Goal: Information Seeking & Learning: Learn about a topic

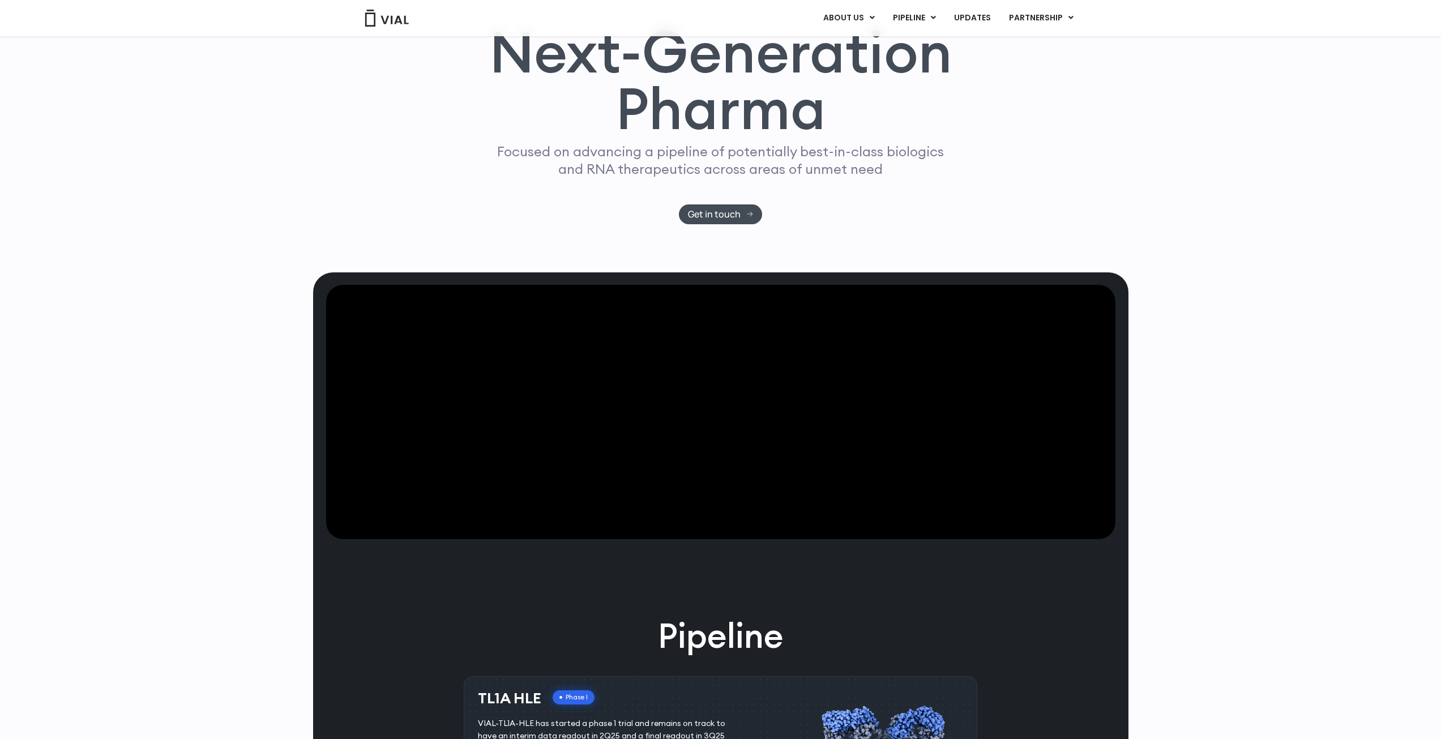
click at [623, 418] on video at bounding box center [720, 412] width 789 height 255
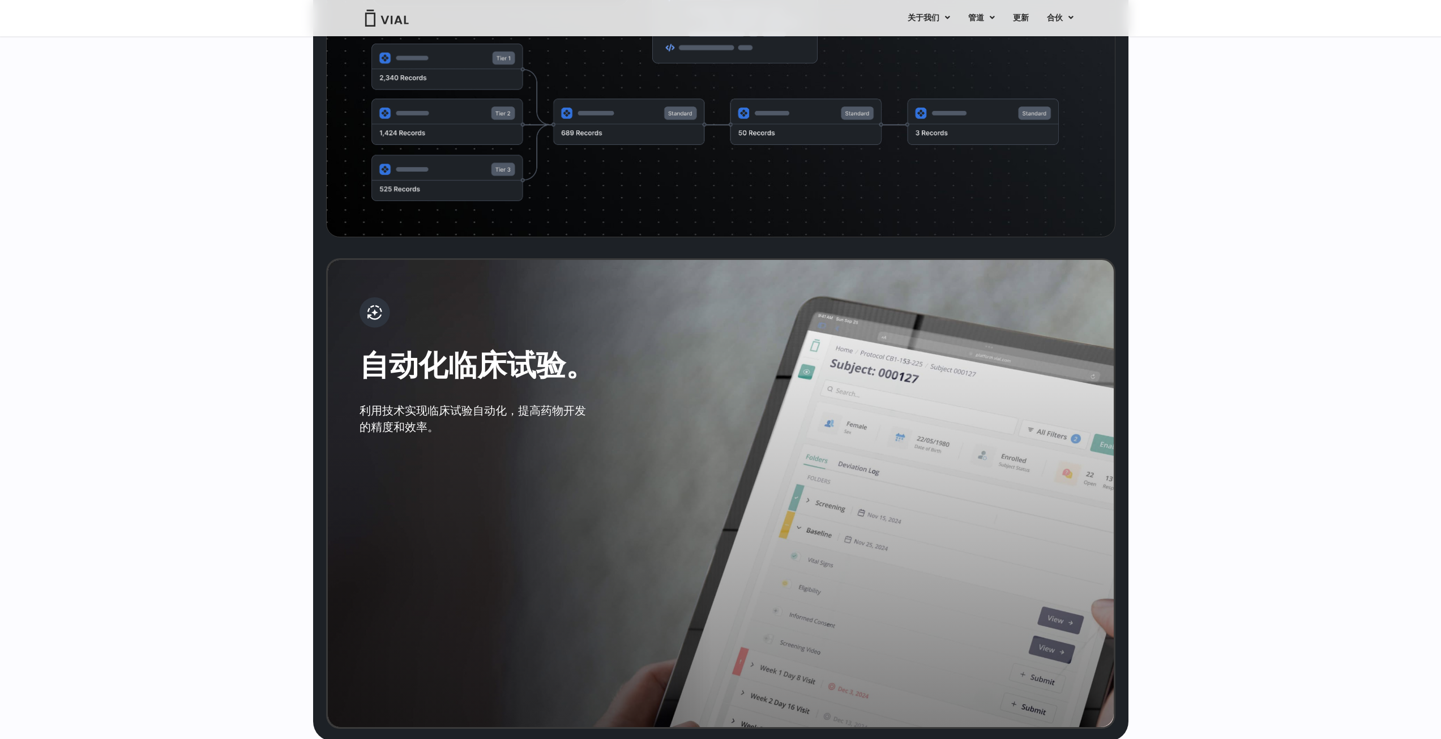
scroll to position [2223, 0]
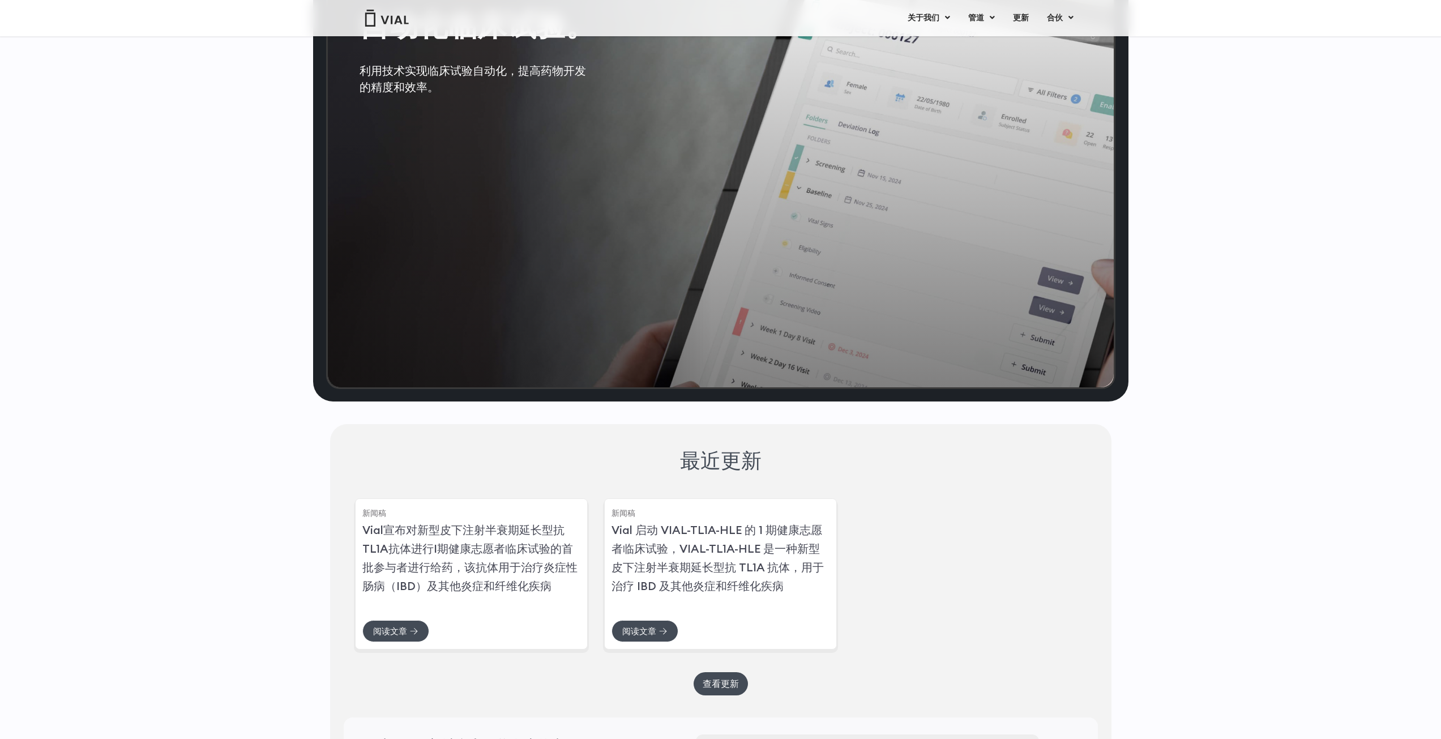
click at [597, 559] on div "新闻稿 Vial宣布对新型皮下注射半衰期延长型抗TL1A抗体进行I期健康志愿者临床试验的首批参与者进行给药，该抗体用于治疗炎症性肠病（IBD）及其他炎症和纤维…" at bounding box center [721, 571] width 732 height 151
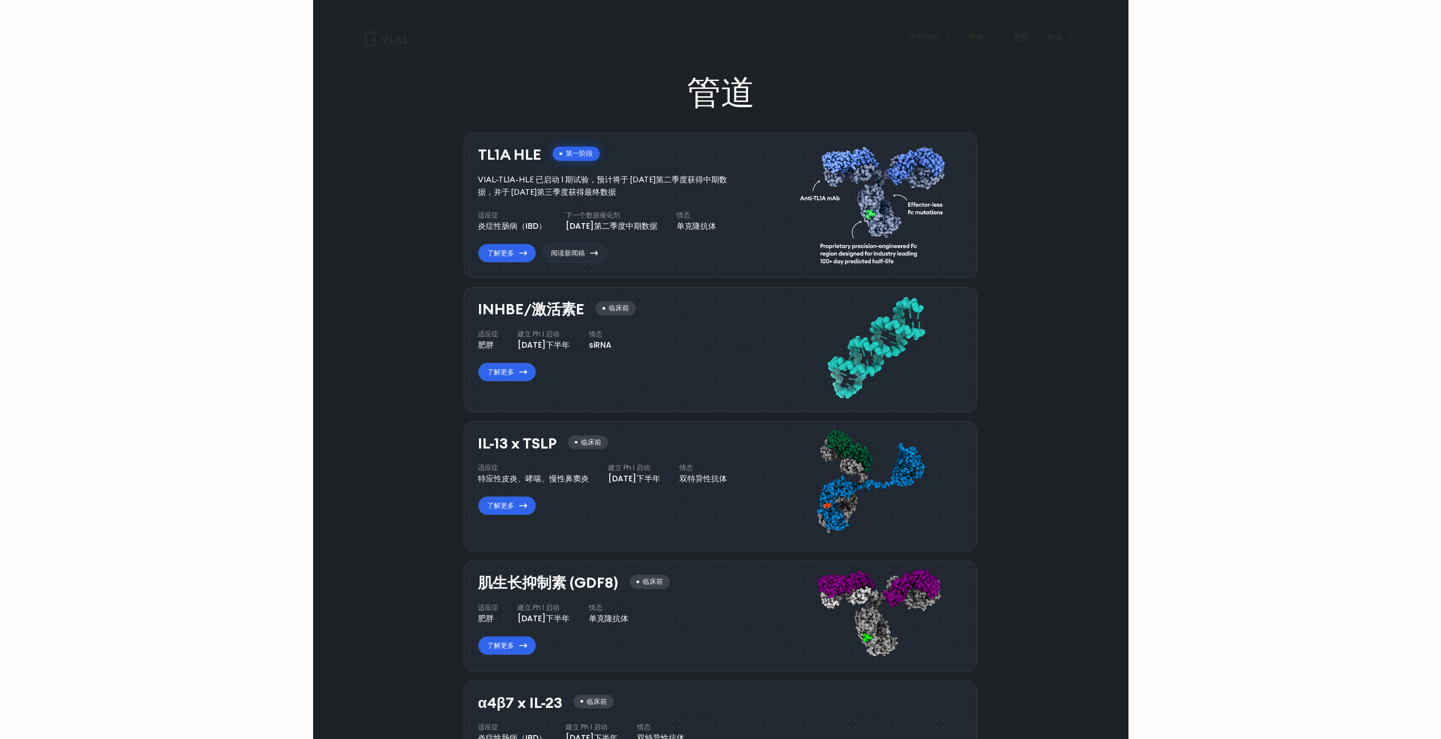
scroll to position [0, 0]
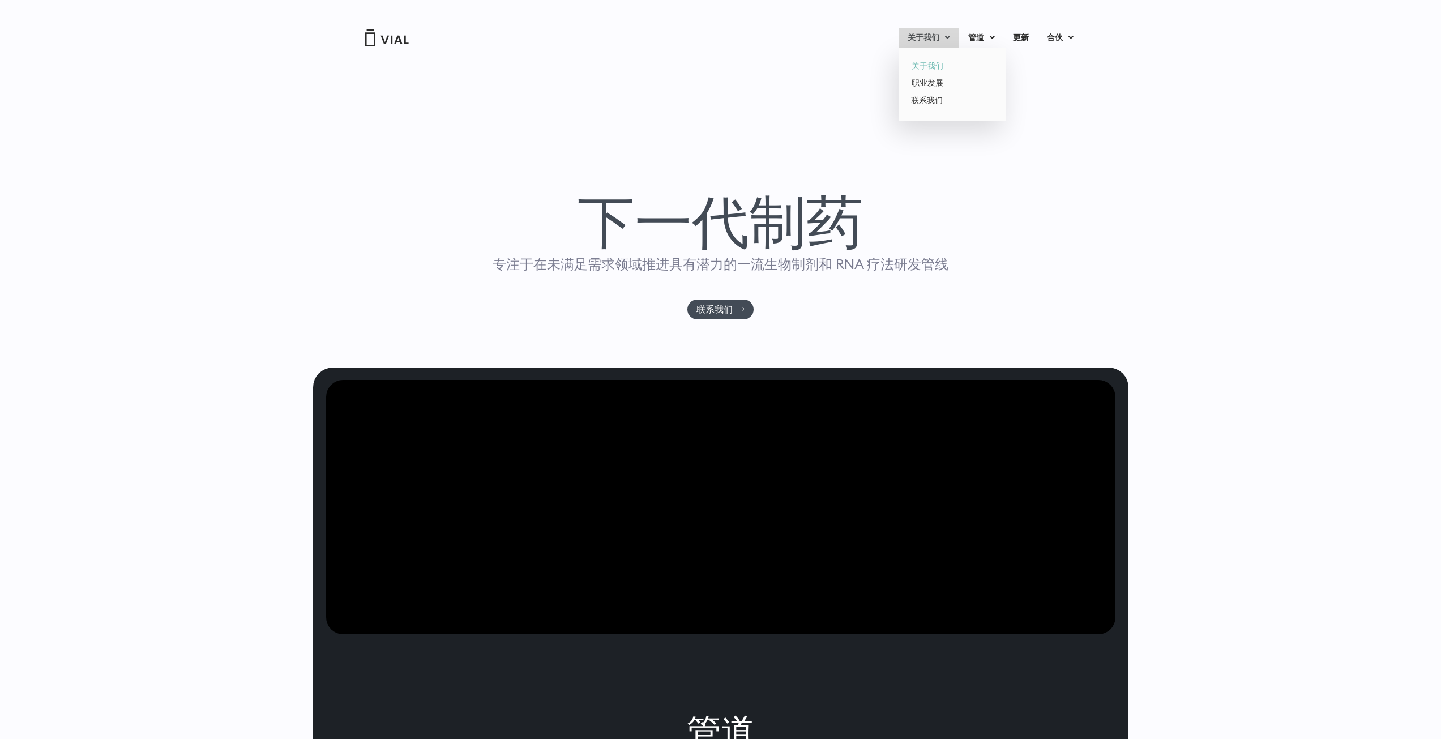
click at [925, 60] on font "关于我们" at bounding box center [928, 65] width 32 height 11
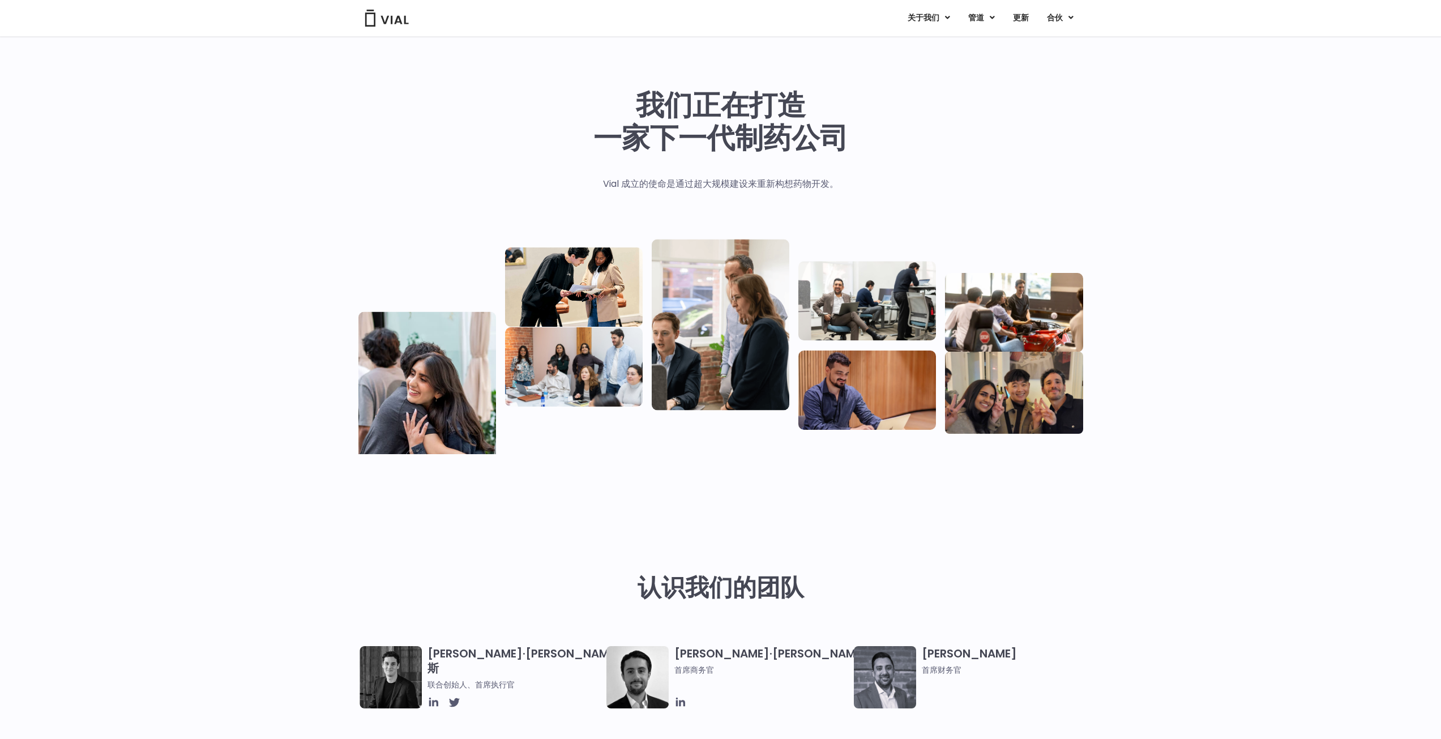
drag, startPoint x: 0, startPoint y: 0, endPoint x: 1125, endPoint y: 525, distance: 1241.1
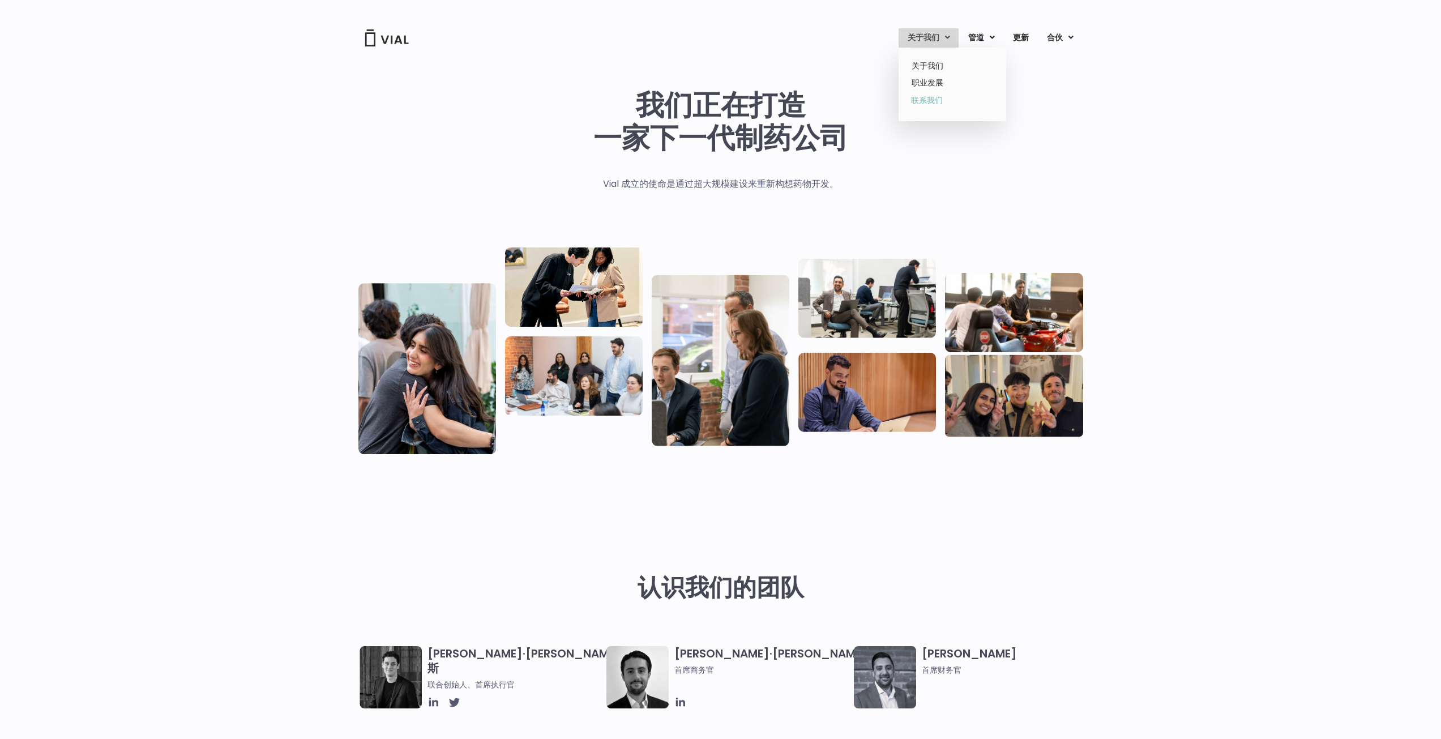
click at [927, 105] on font "联系我们" at bounding box center [927, 100] width 32 height 11
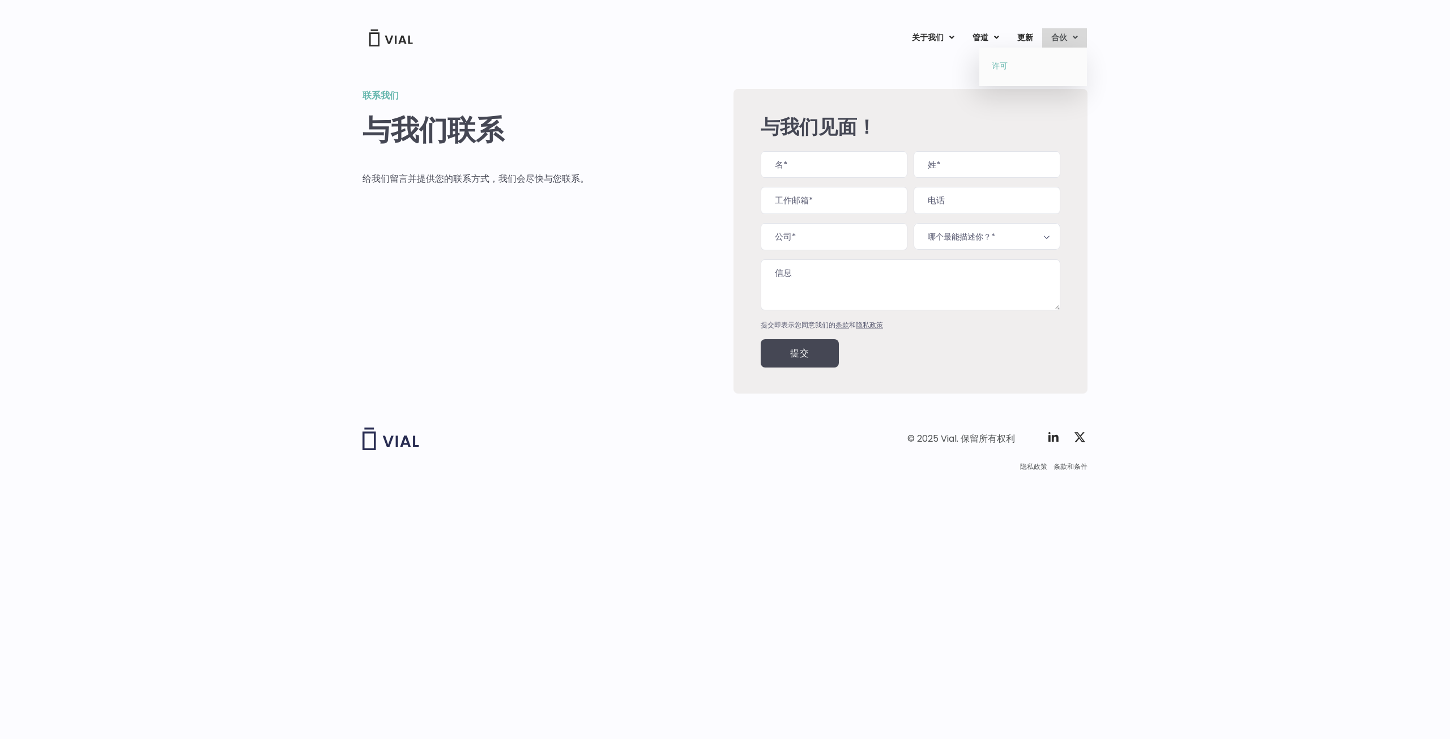
click at [1048, 60] on link "许可" at bounding box center [1032, 66] width 99 height 18
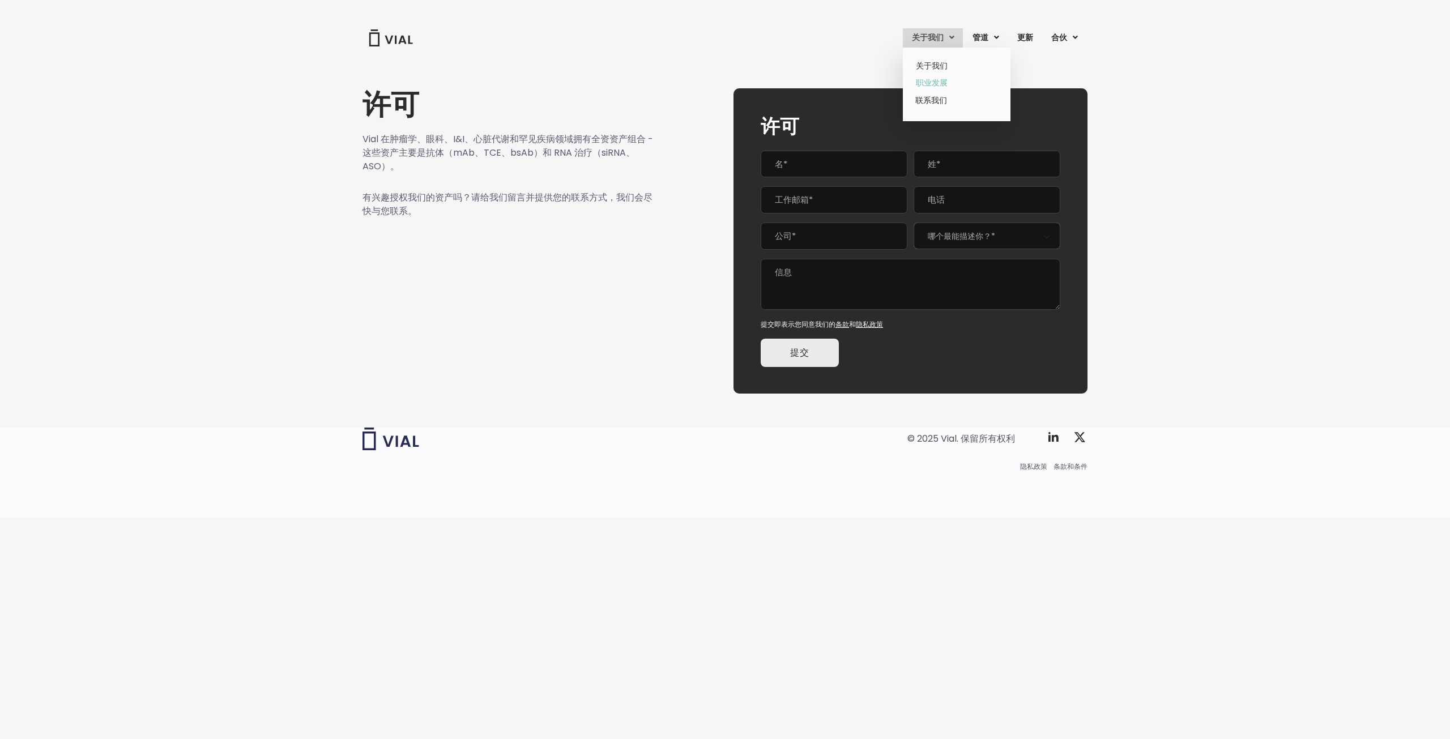
click at [939, 82] on font "职业发展" at bounding box center [932, 82] width 32 height 11
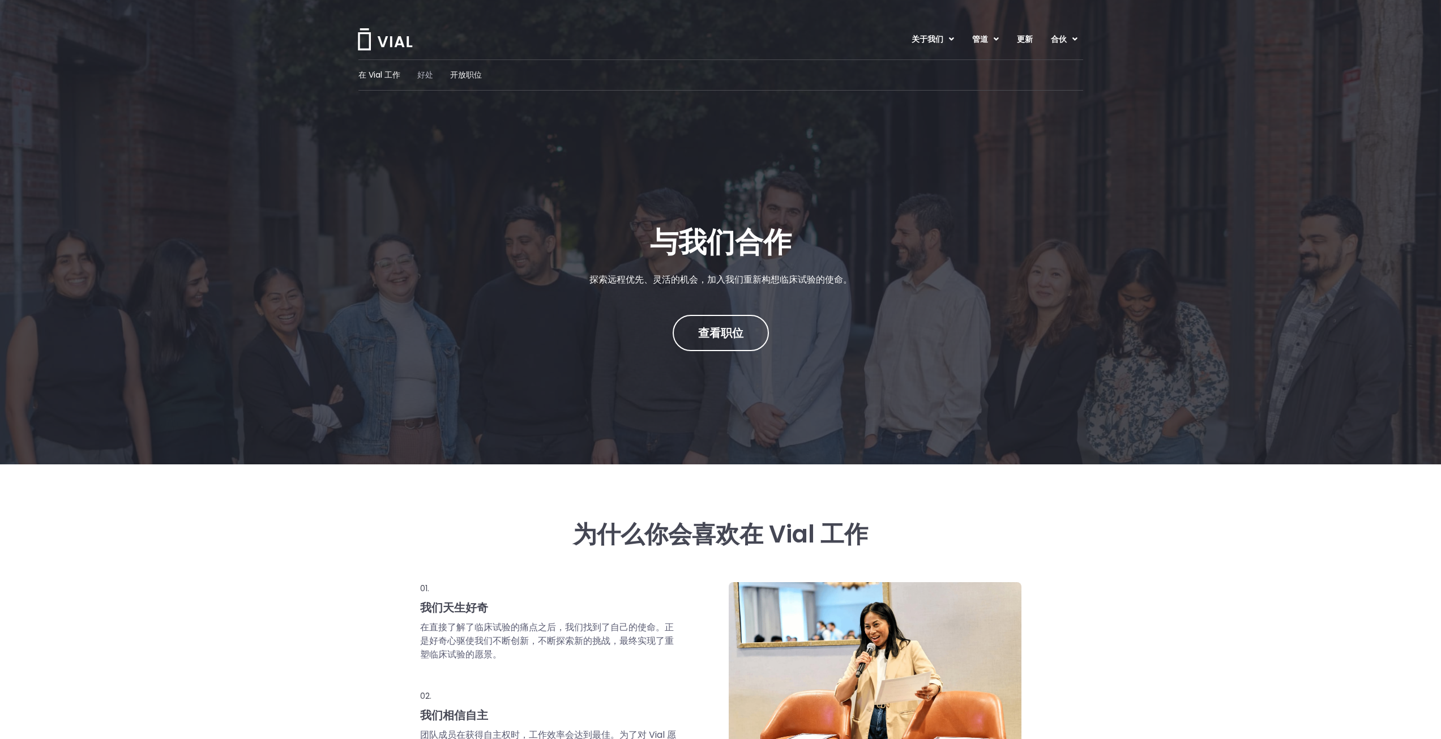
click at [427, 76] on font "好处" at bounding box center [425, 74] width 16 height 11
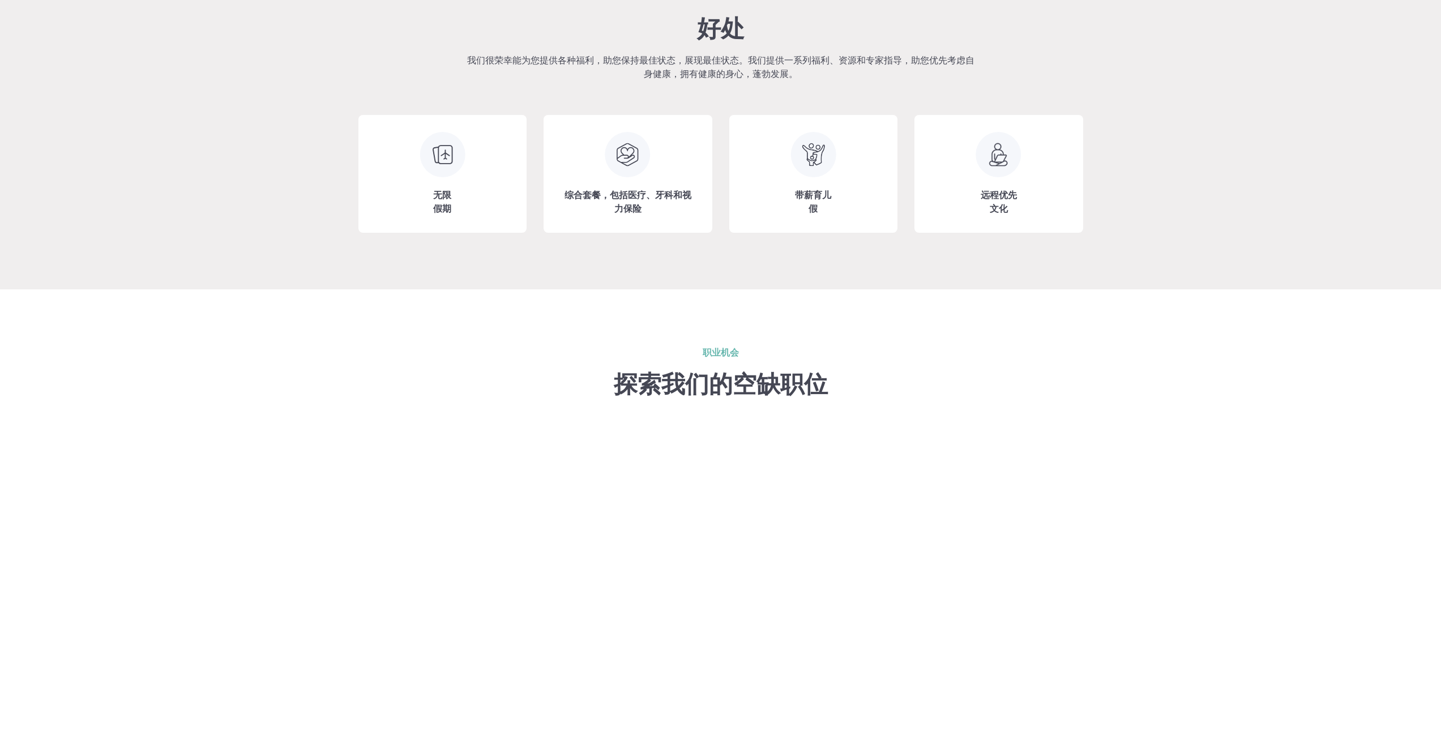
scroll to position [1385, 0]
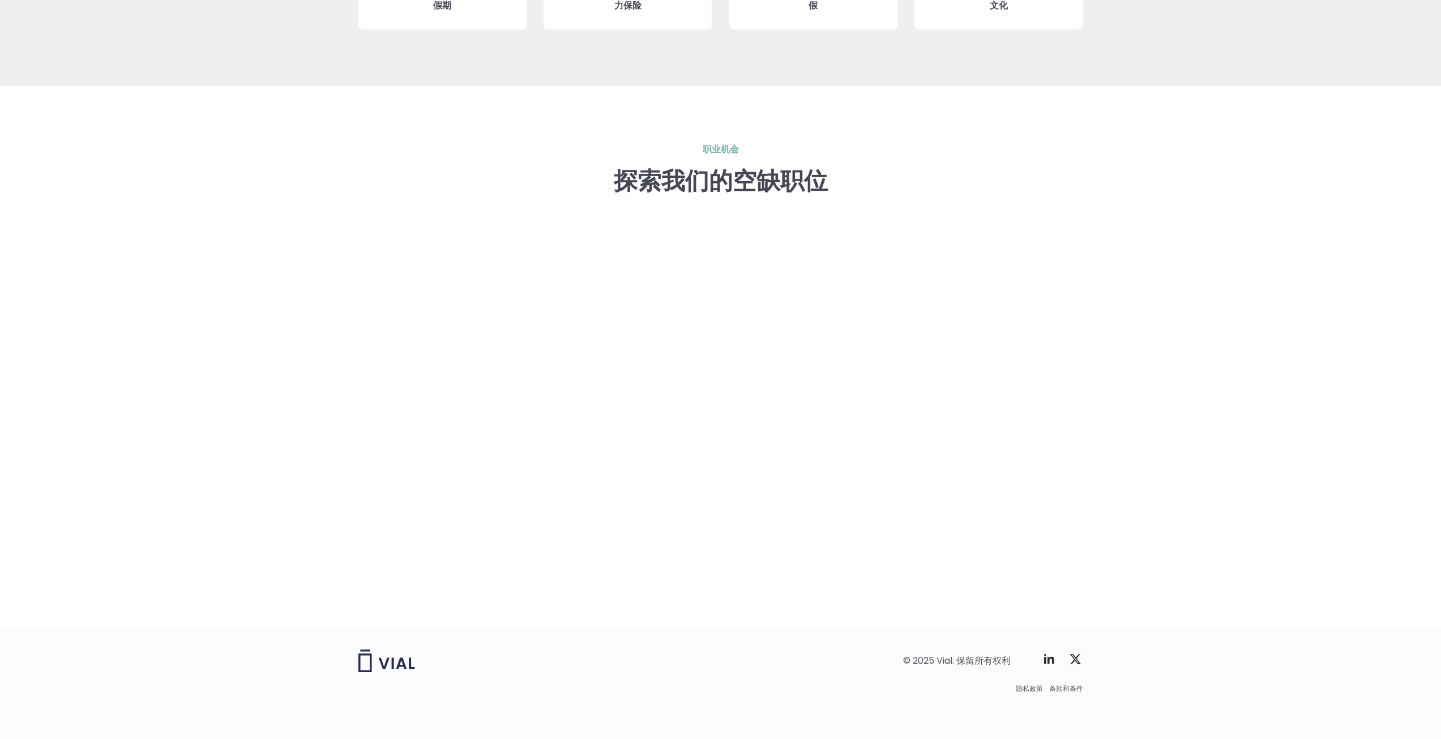
click at [289, 388] on div "职业机会 探索我们的空缺职位" at bounding box center [720, 357] width 1441 height 543
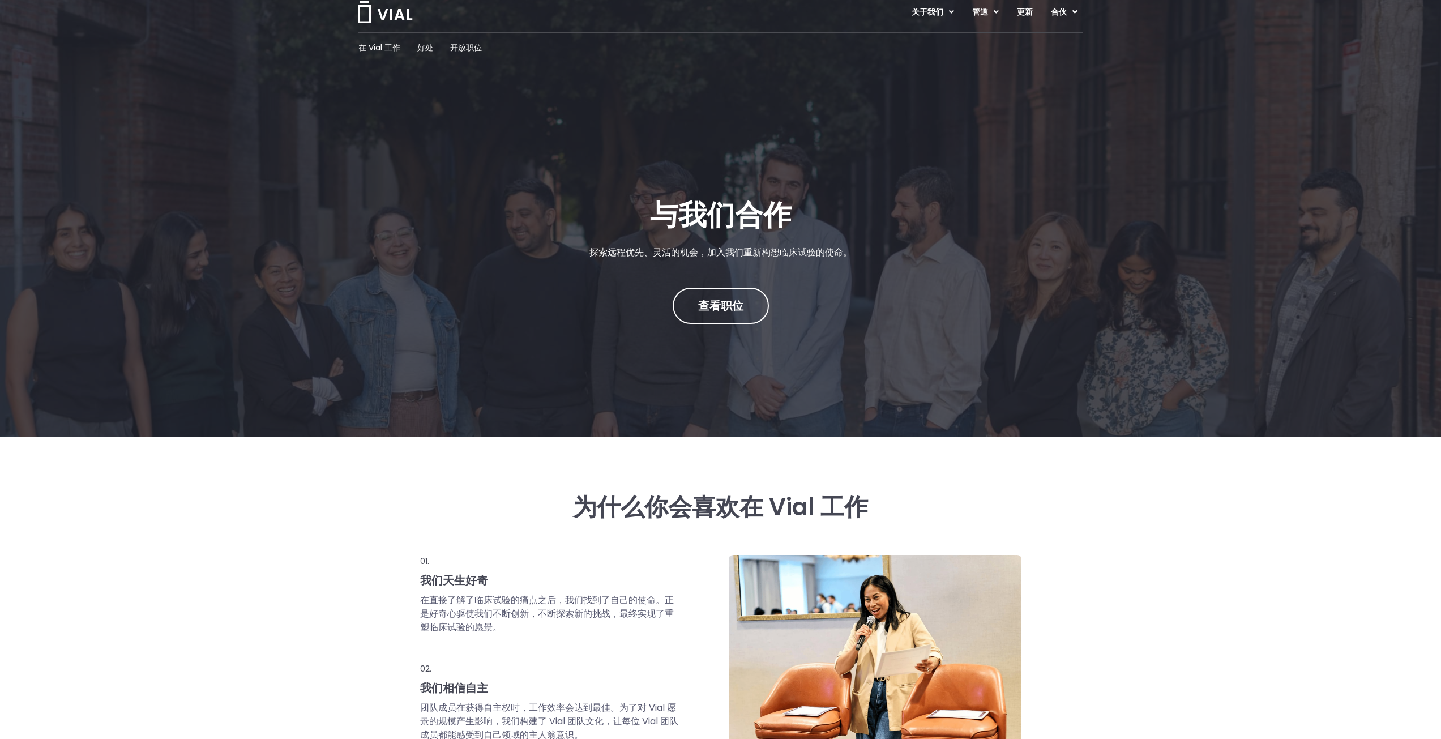
scroll to position [0, 0]
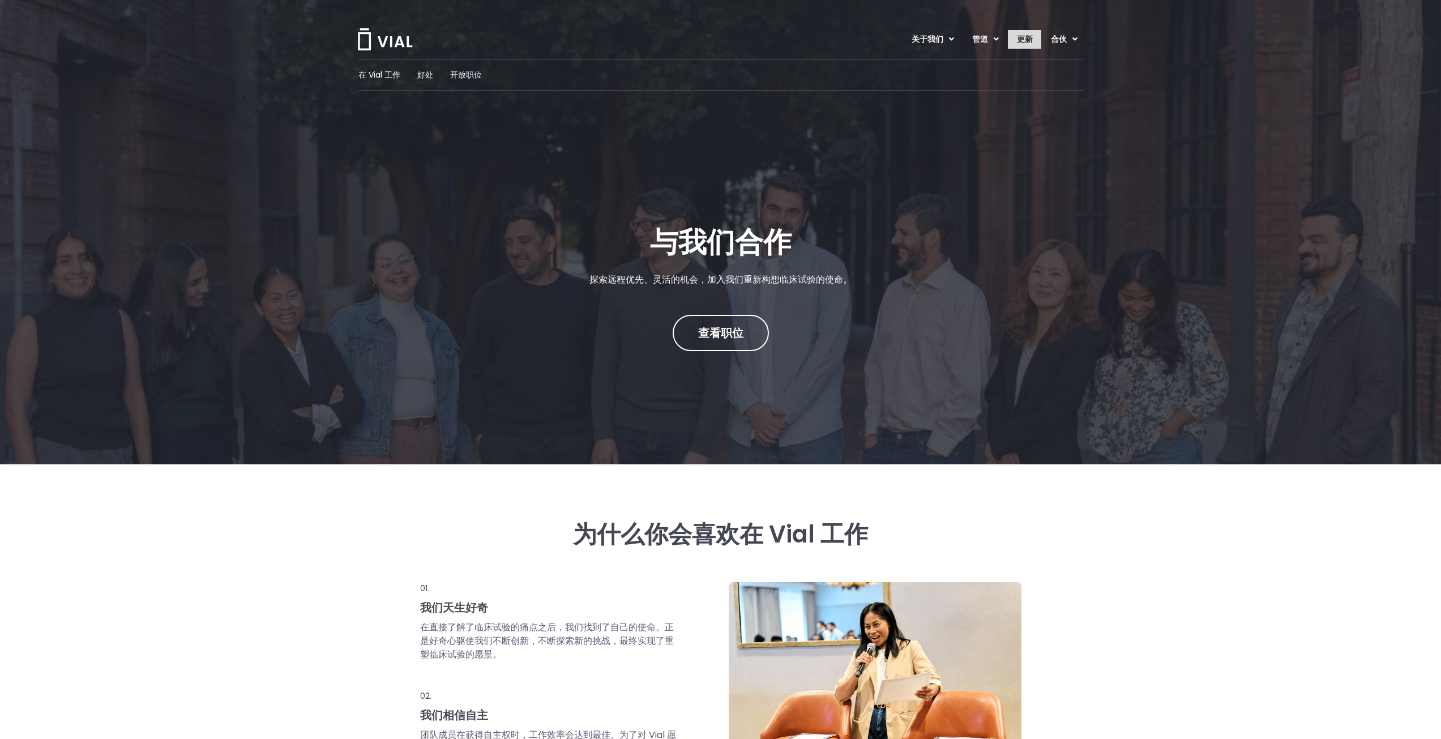
drag, startPoint x: 1030, startPoint y: 40, endPoint x: 1020, endPoint y: 37, distance: 9.3
click at [1020, 37] on font "更新" at bounding box center [1025, 38] width 16 height 11
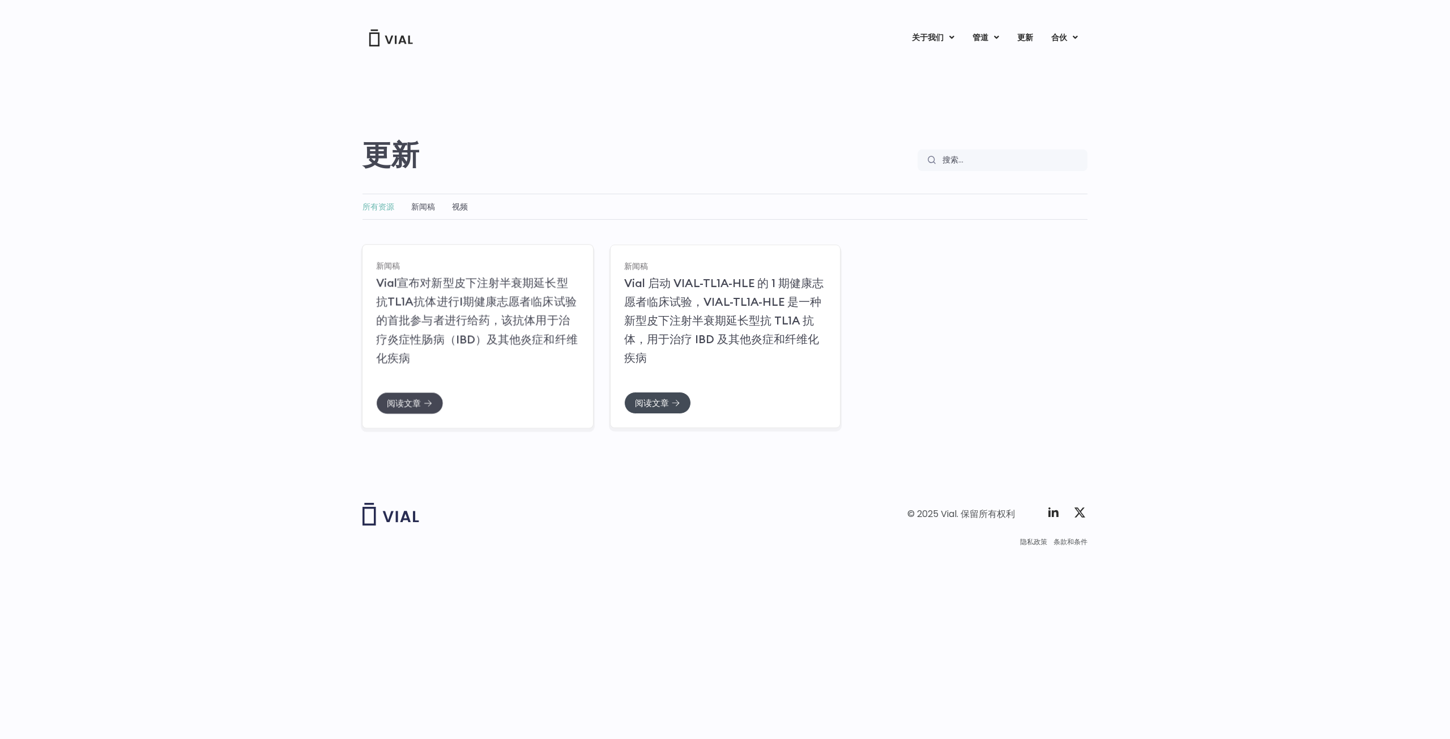
click at [416, 409] on link "阅读文章" at bounding box center [409, 403] width 67 height 22
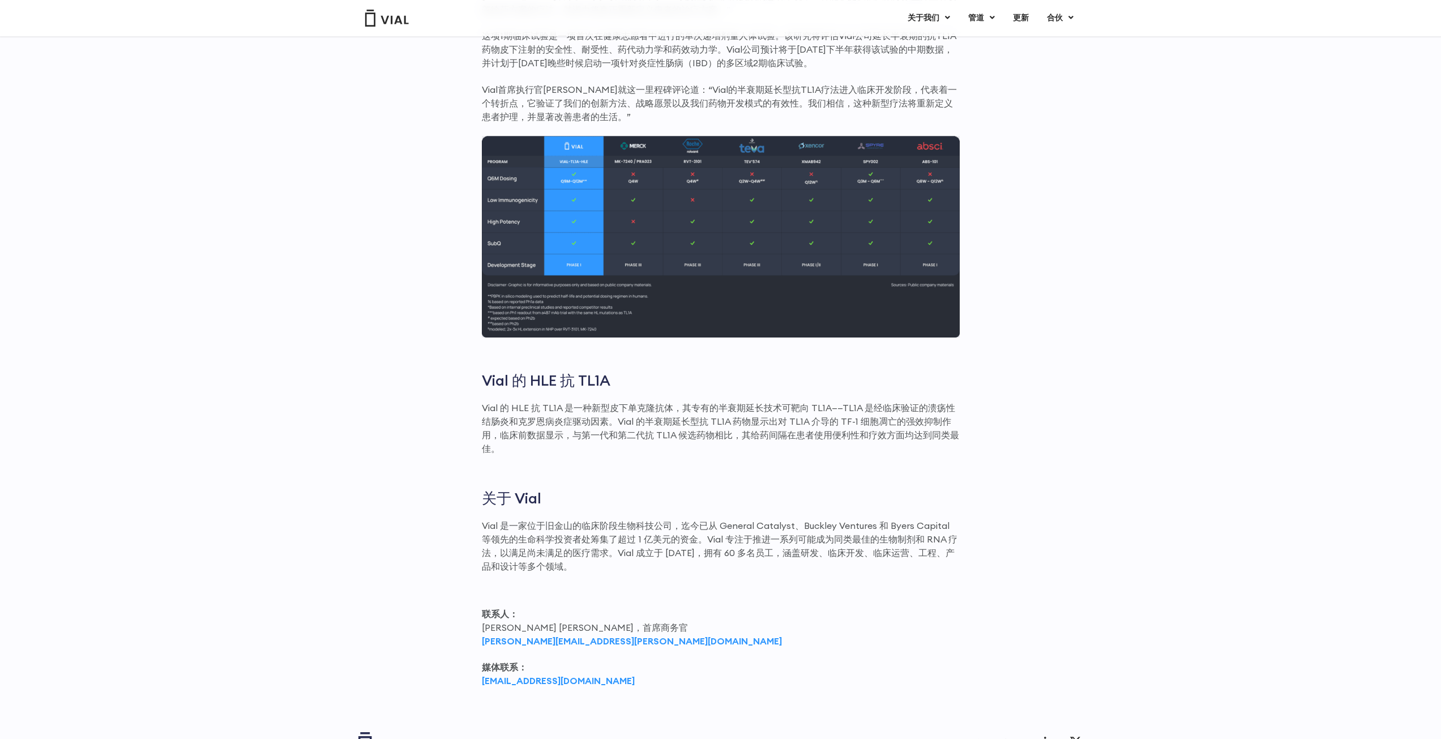
scroll to position [963, 0]
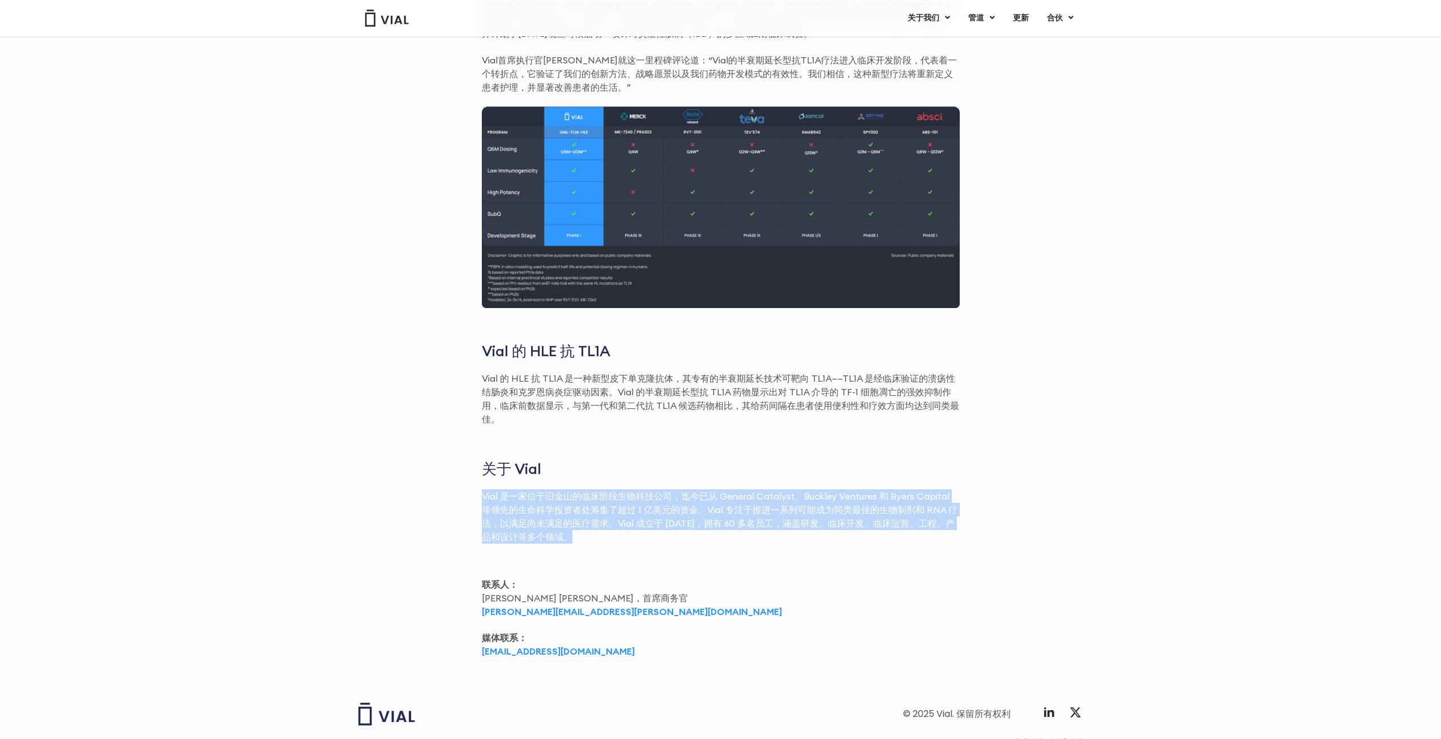
drag, startPoint x: 594, startPoint y: 535, endPoint x: 454, endPoint y: 499, distance: 144.9
click at [454, 499] on div "首次人体试验已成功在健康志愿者身上开始 该 1 期临床试验的主要终点包括安全性、耐受性和皮下注射后的药代动力学特征 预计将于 [DATE]下半年获得健康志愿者…" at bounding box center [720, 216] width 725 height 909
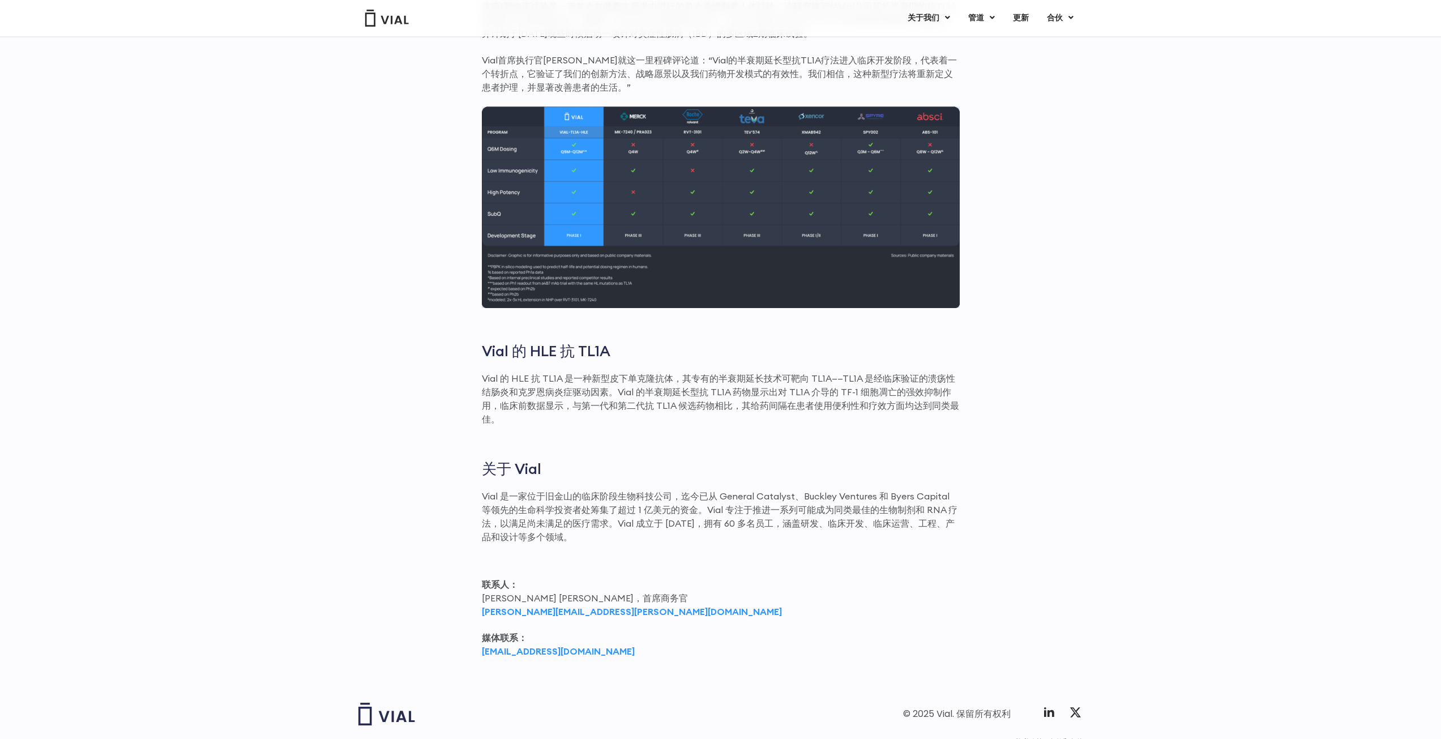
click at [783, 564] on div "首次人体试验已成功在健康志愿者身上开始 该 1 期临床试验的主要终点包括安全性、耐受性和皮下注射后的药代动力学特征 预计将于 [DATE]下半年获得健康志愿者…" at bounding box center [721, 210] width 478 height 897
drag, startPoint x: 611, startPoint y: 535, endPoint x: 653, endPoint y: 553, distance: 45.7
click at [653, 553] on div "首次人体试验已成功在健康志愿者身上开始 该 1 期临床试验的主要终点包括安全性、耐受性和皮下注射后的药代动力学特征 预计将于 [DATE]下半年获得健康志愿者…" at bounding box center [721, 210] width 478 height 897
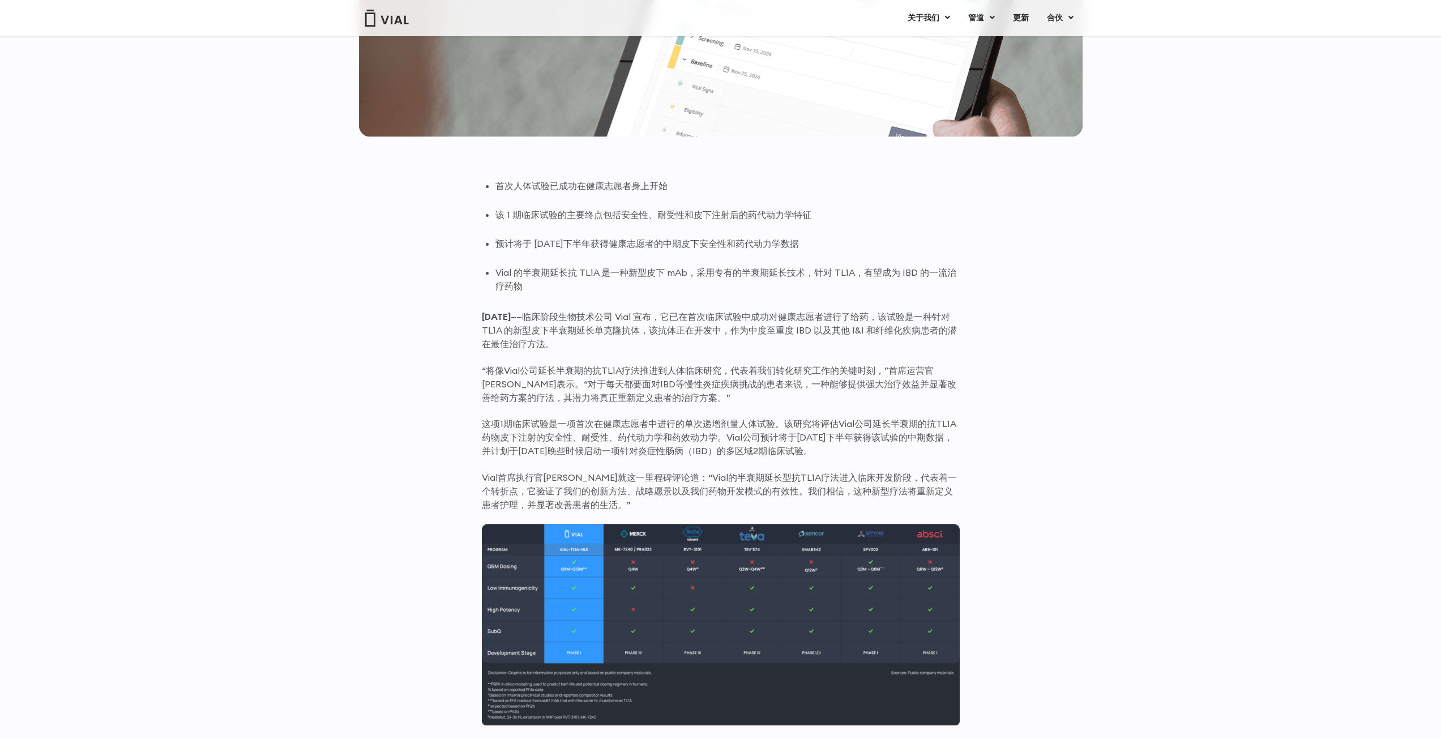
scroll to position [566, 0]
